Goal: Task Accomplishment & Management: Manage account settings

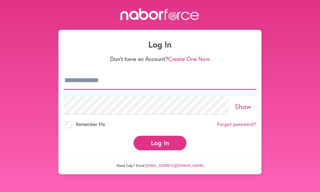
click at [171, 81] on input "email" at bounding box center [160, 80] width 192 height 18
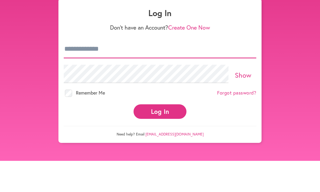
type input "**********"
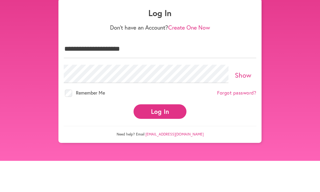
click at [160, 136] on button "Log In" at bounding box center [159, 143] width 53 height 15
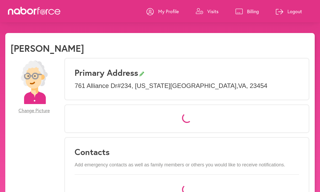
select select "*"
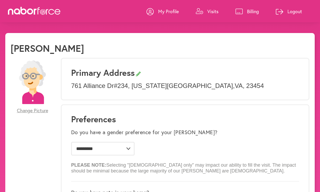
click at [207, 12] on p "Visits" at bounding box center [212, 11] width 11 height 6
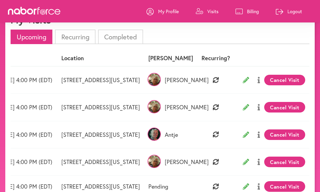
scroll to position [0, 43]
click at [286, 136] on button "Cancel Visit" at bounding box center [284, 134] width 41 height 11
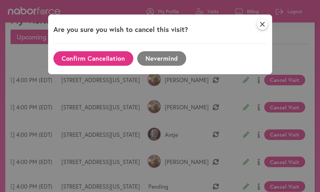
click at [96, 63] on button "Confirm Cancellation" at bounding box center [93, 58] width 80 height 15
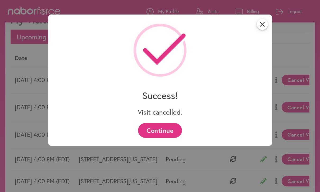
click at [168, 138] on button "Continue" at bounding box center [160, 130] width 44 height 15
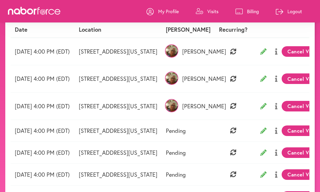
scroll to position [57, 0]
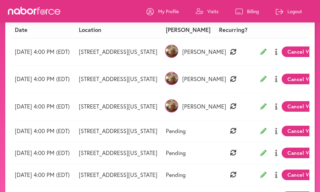
click at [290, 11] on p "Logout" at bounding box center [294, 11] width 15 height 6
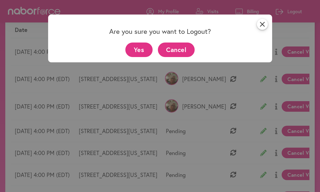
click at [141, 50] on button "Yes" at bounding box center [138, 50] width 27 height 15
